Goal: Information Seeking & Learning: Learn about a topic

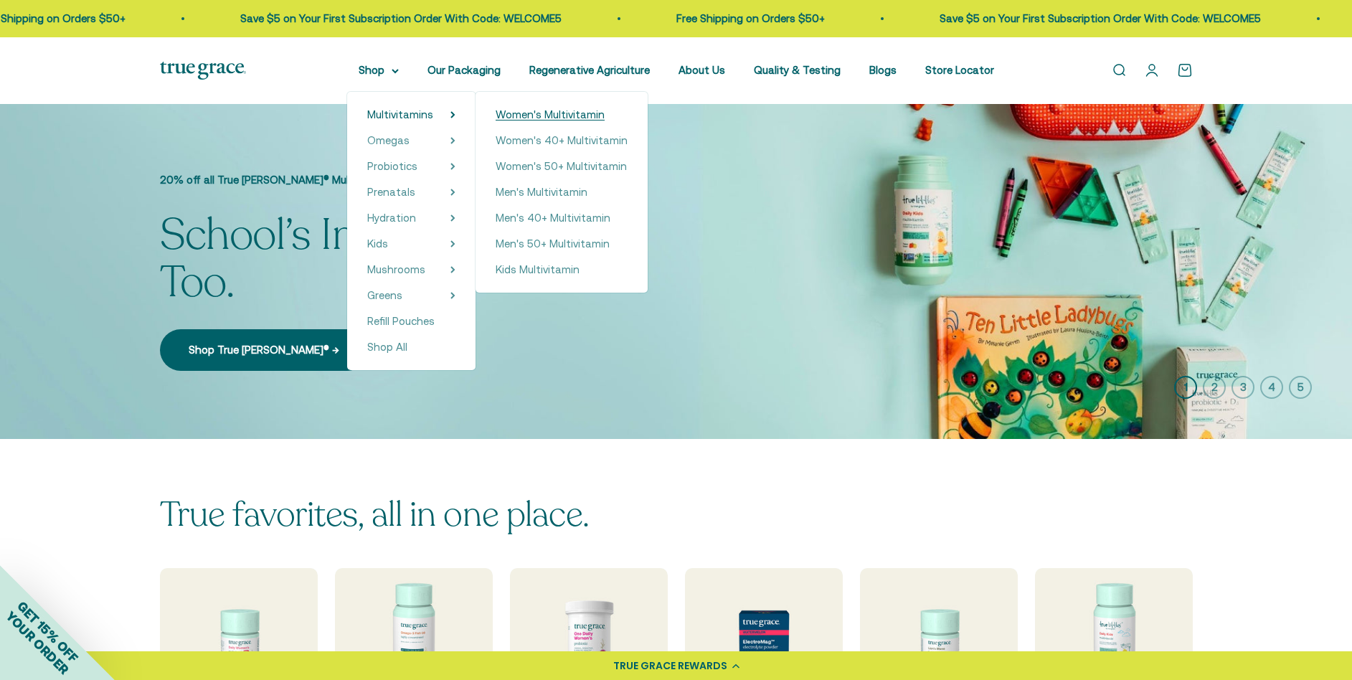
click at [567, 117] on span "Women's Multivitamin" at bounding box center [550, 114] width 109 height 12
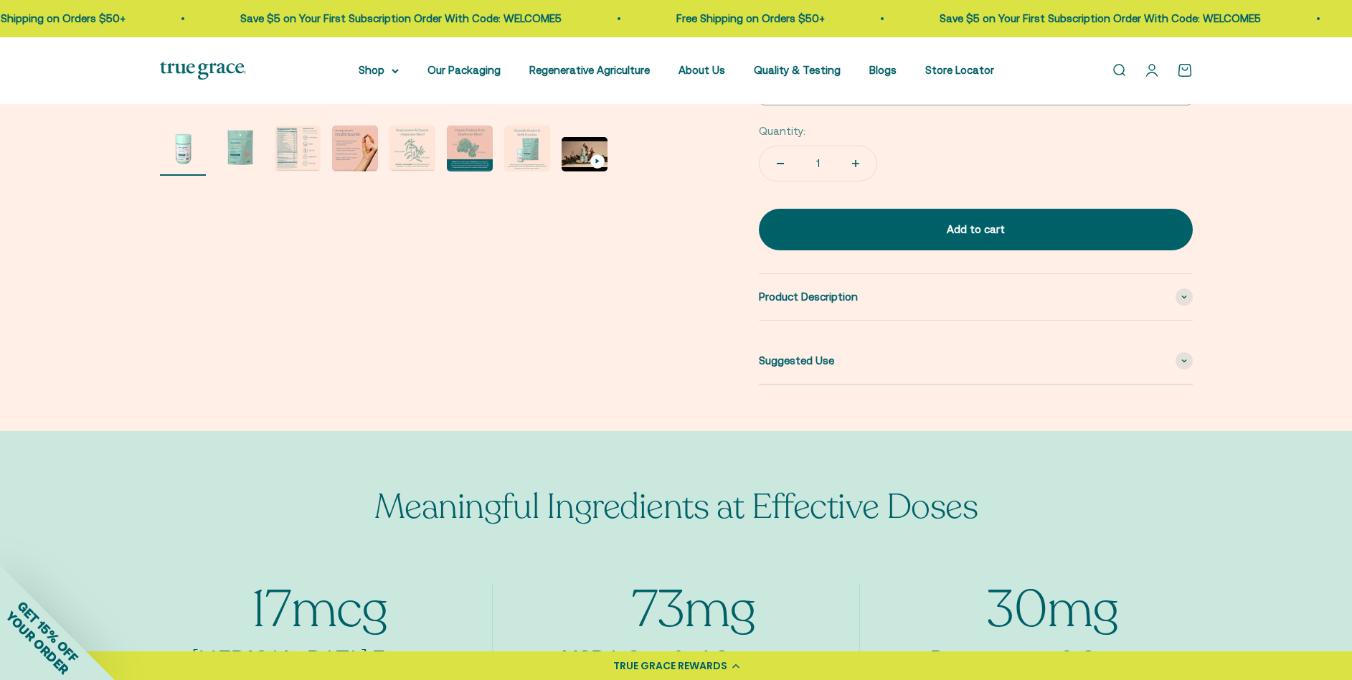
scroll to position [583, 0]
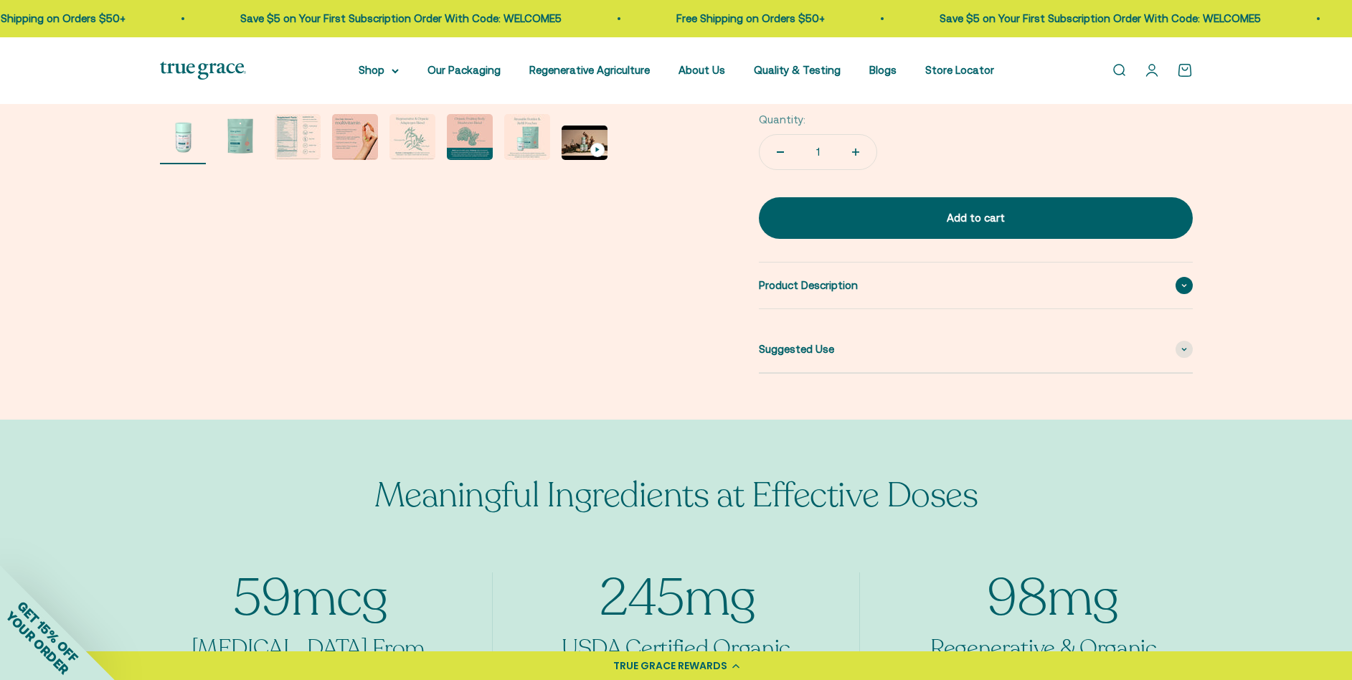
click at [1040, 265] on div "Product Description" at bounding box center [976, 285] width 434 height 46
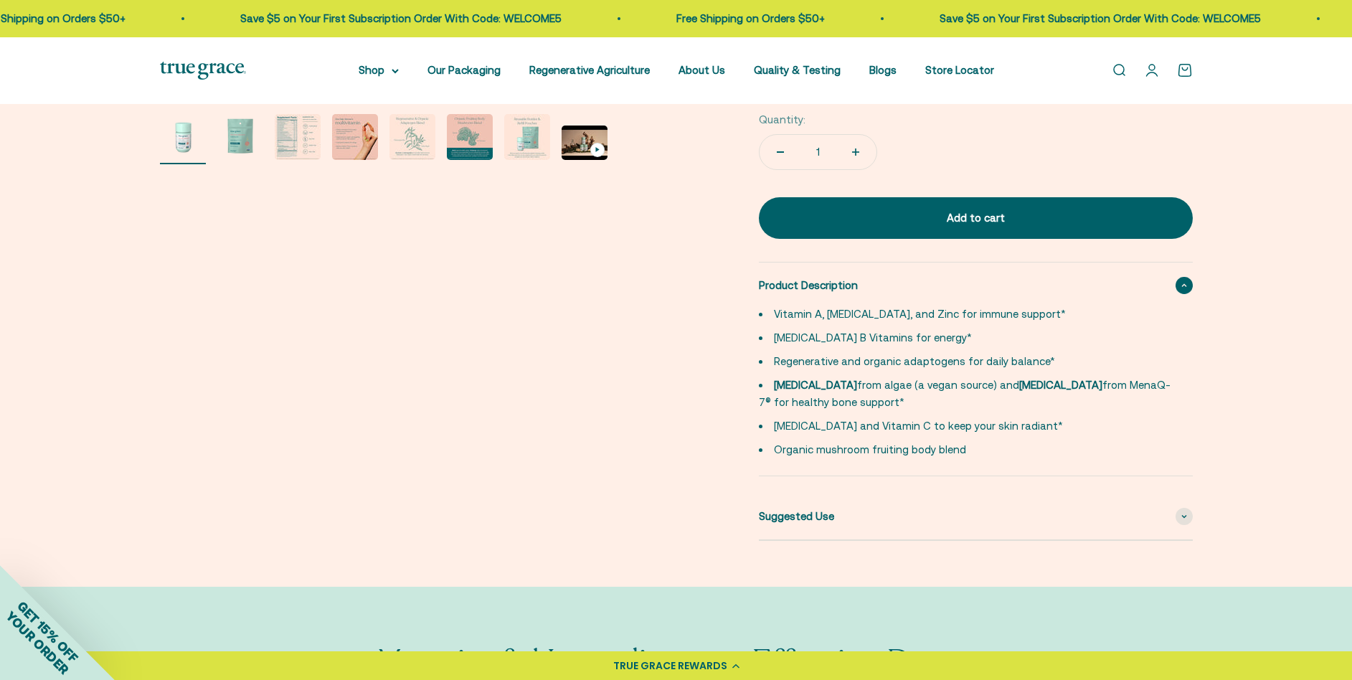
click at [1042, 274] on div "Product Description" at bounding box center [976, 285] width 434 height 46
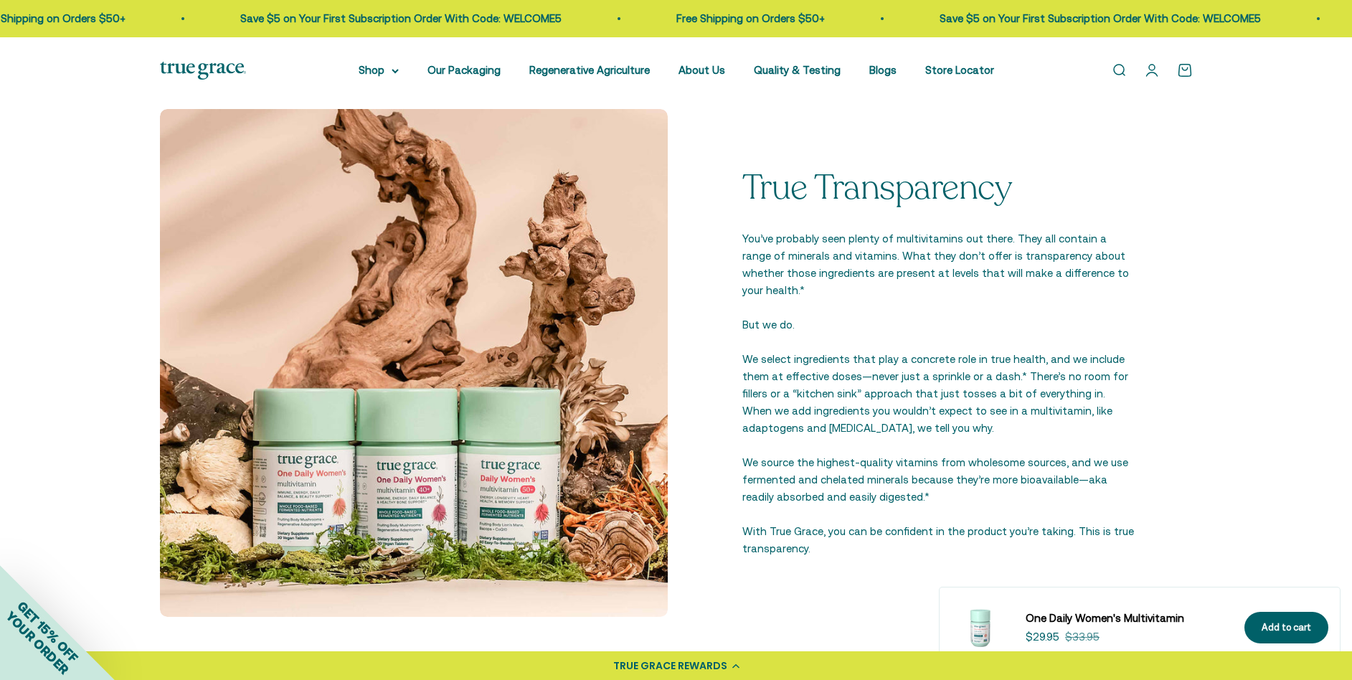
scroll to position [2035, 0]
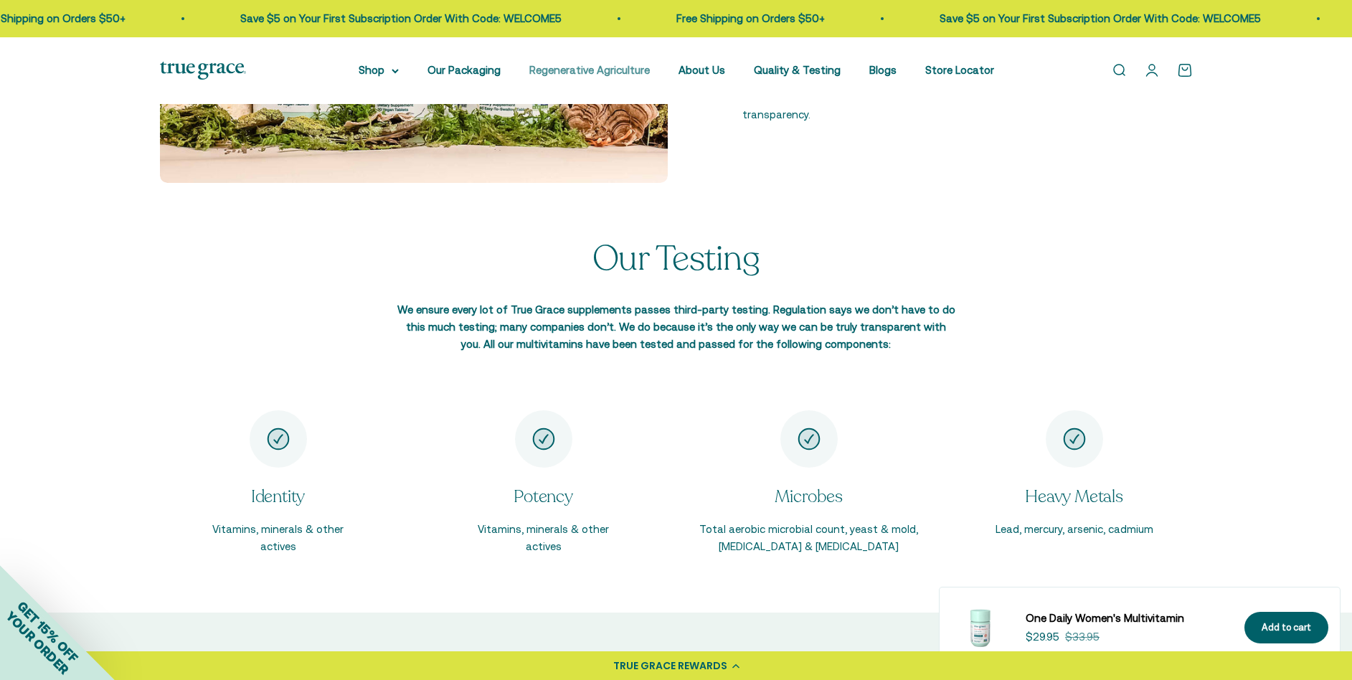
click at [593, 70] on link "Regenerative Agriculture" at bounding box center [589, 70] width 120 height 12
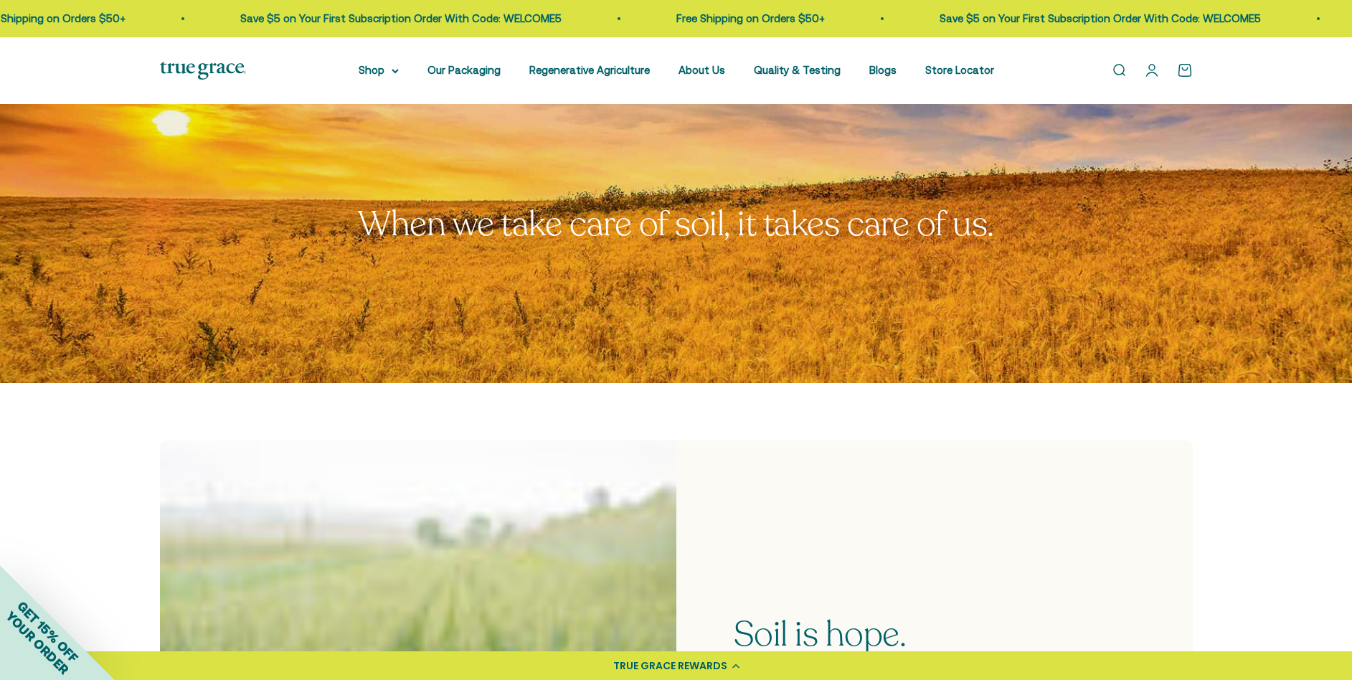
scroll to position [323, 0]
